Goal: Check status

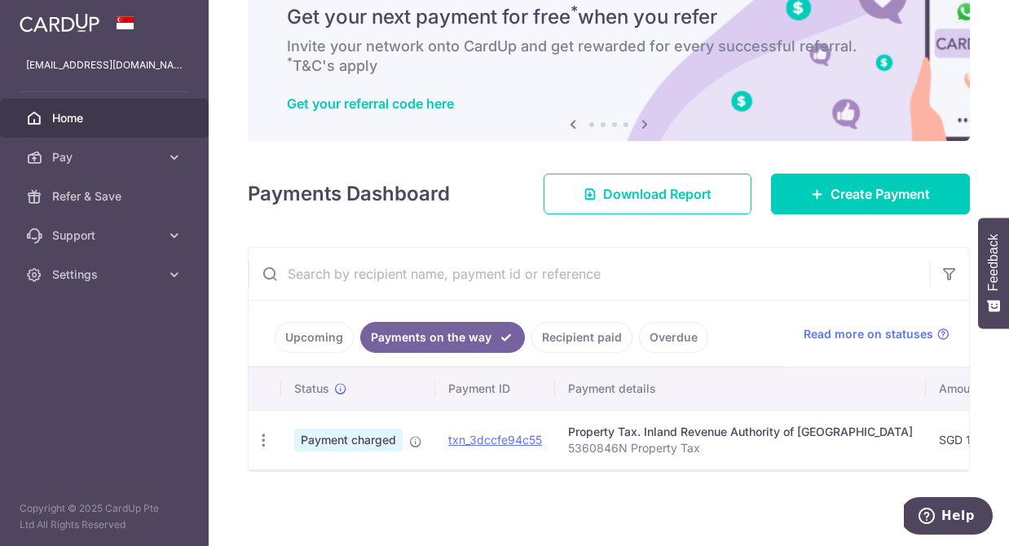
scroll to position [70, 0]
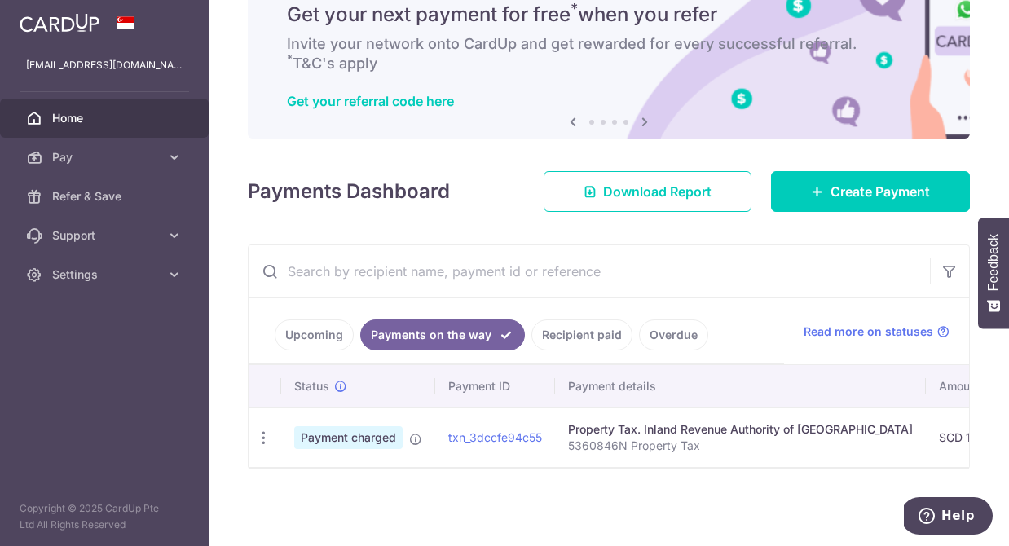
click at [332, 336] on link "Upcoming" at bounding box center [314, 334] width 79 height 31
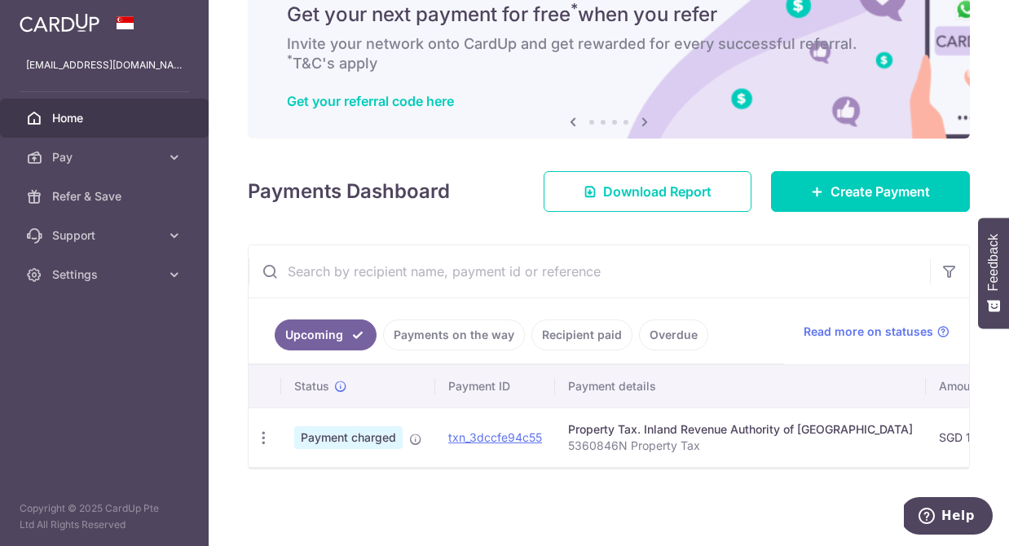
click at [434, 337] on link "Payments on the way" at bounding box center [454, 334] width 142 height 31
